Goal: Task Accomplishment & Management: Manage account settings

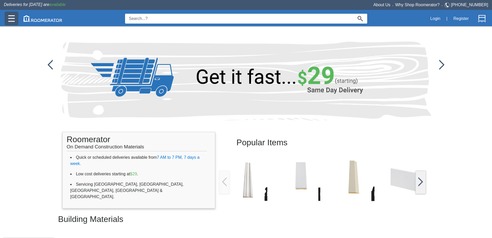
click at [9, 18] on img at bounding box center [11, 18] width 6 height 6
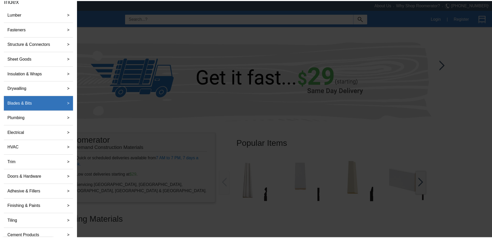
scroll to position [53, 0]
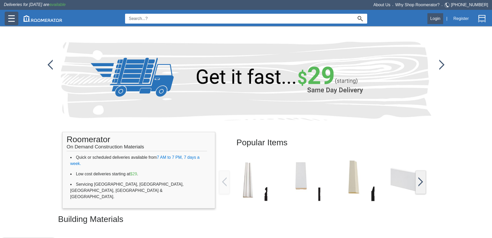
click at [435, 16] on button "Login" at bounding box center [435, 18] width 16 height 11
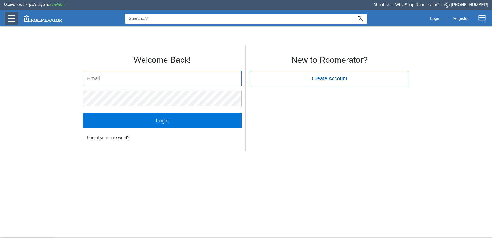
click at [194, 78] on input "email" at bounding box center [162, 78] width 158 height 15
type input "[EMAIL_ADDRESS][DOMAIN_NAME]"
click at [159, 81] on input "[EMAIL_ADDRESS][DOMAIN_NAME]" at bounding box center [162, 78] width 158 height 15
